Goal: Navigation & Orientation: Find specific page/section

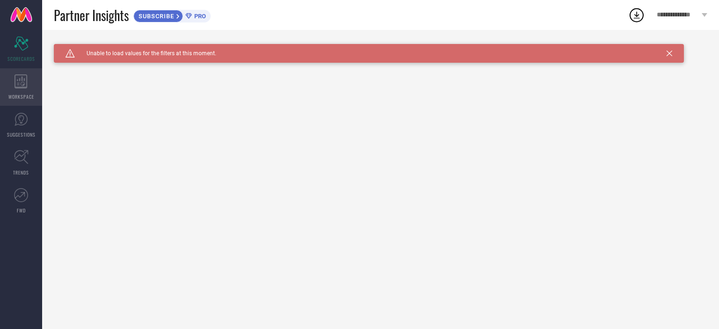
click at [22, 89] on div "WORKSPACE" at bounding box center [21, 86] width 42 height 37
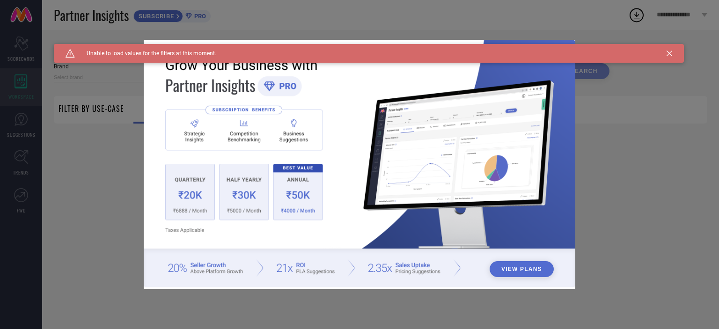
type input "1 STOP FASHION"
type input "All"
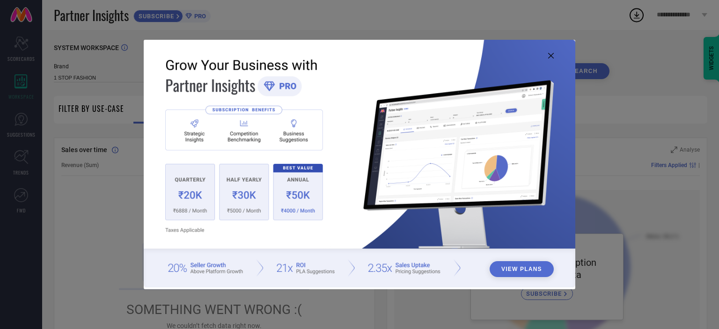
click at [19, 127] on div "View Plans" at bounding box center [359, 164] width 719 height 329
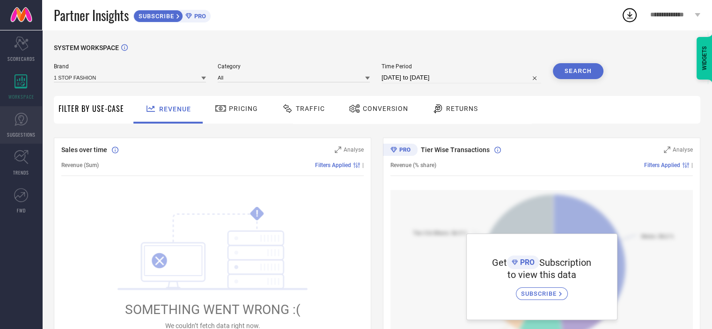
click at [22, 127] on link "SUGGESTIONS" at bounding box center [21, 124] width 42 height 37
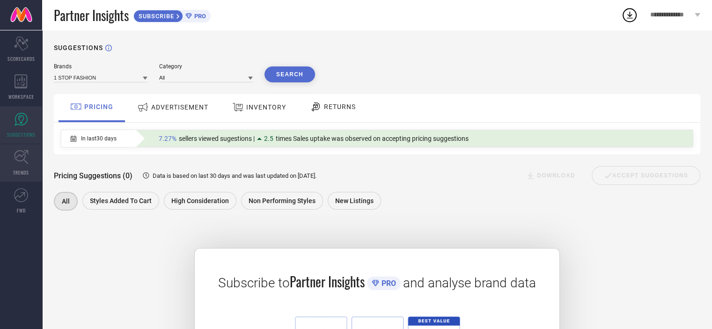
click at [27, 174] on span "TRENDS" at bounding box center [21, 172] width 16 height 7
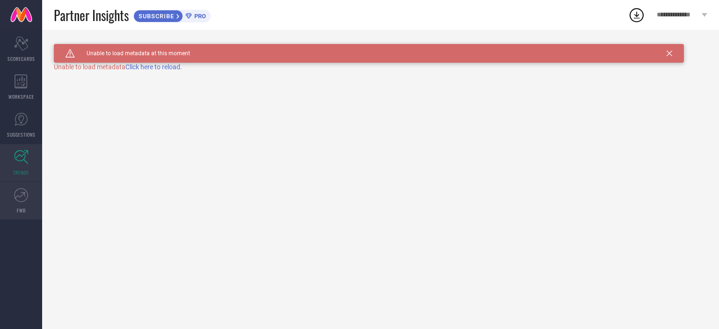
click at [22, 197] on icon at bounding box center [21, 195] width 14 height 14
